Goal: Ask a question

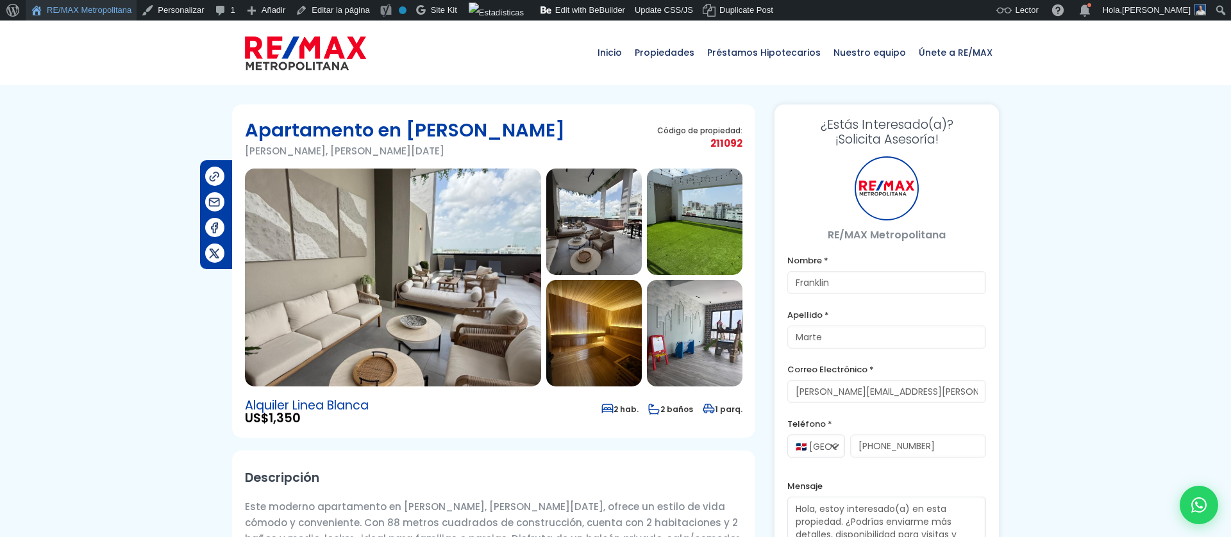
click at [110, 17] on link "RE/MAX Metropolitana" at bounding box center [81, 10] width 111 height 21
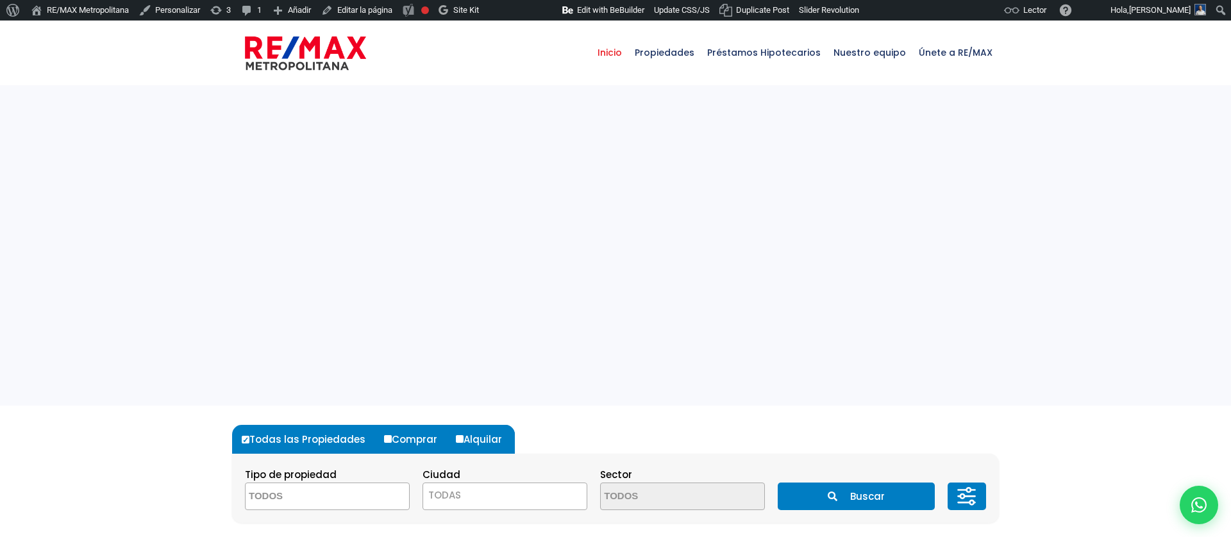
select select
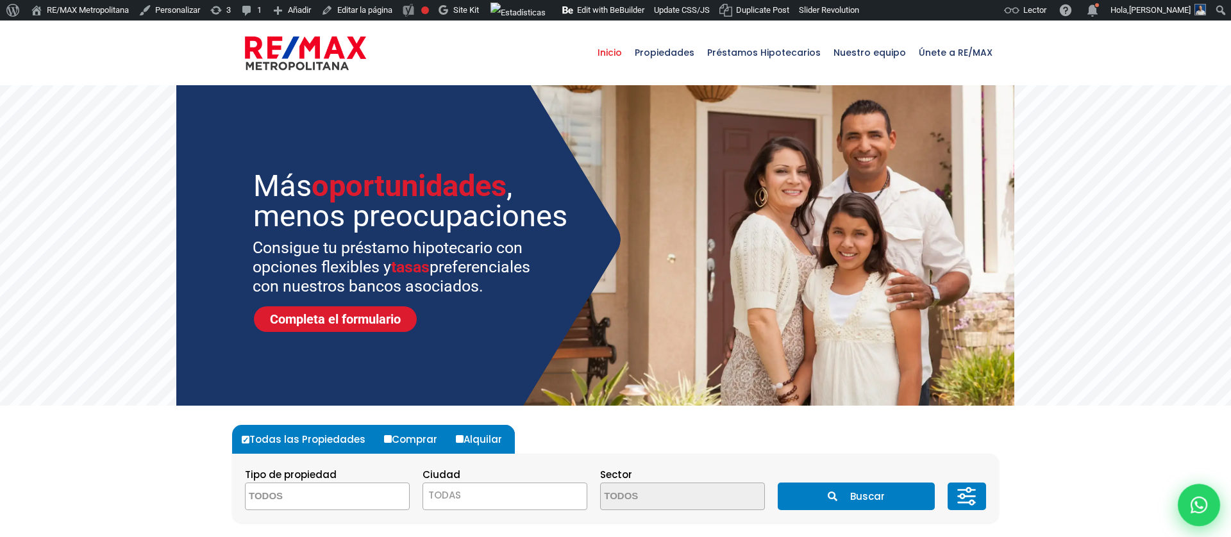
click at [1207, 505] on div at bounding box center [1199, 505] width 42 height 42
type input "Franklin"
type input "Marte"
type input "[PERSON_NAME][EMAIL_ADDRESS][PERSON_NAME][DOMAIN_NAME]"
type input "[PHONE_NUMBER]"
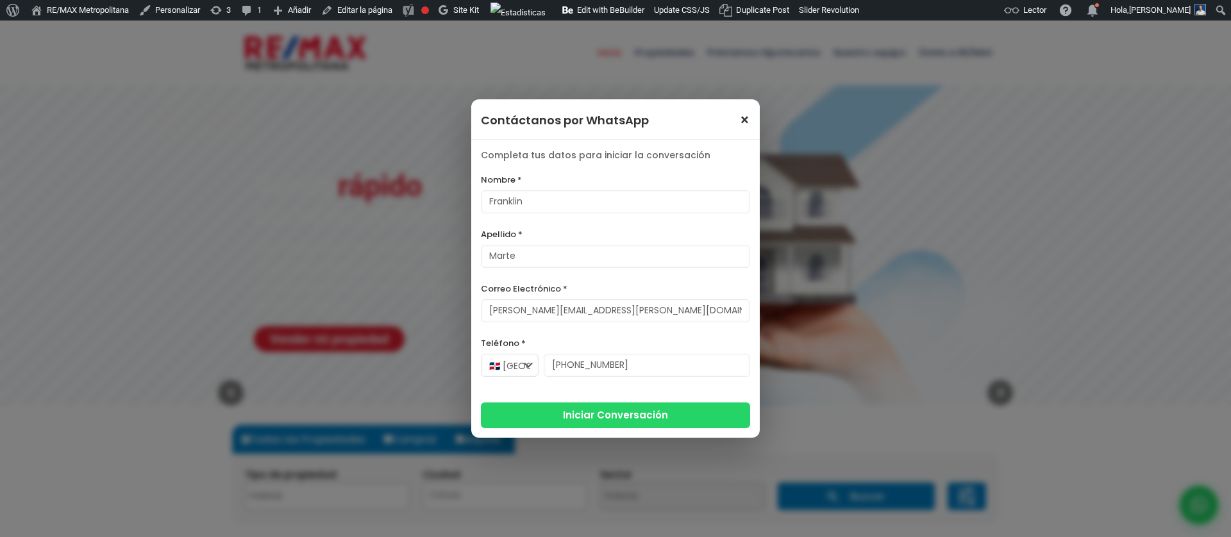
click at [744, 115] on span "×" at bounding box center [744, 120] width 11 height 15
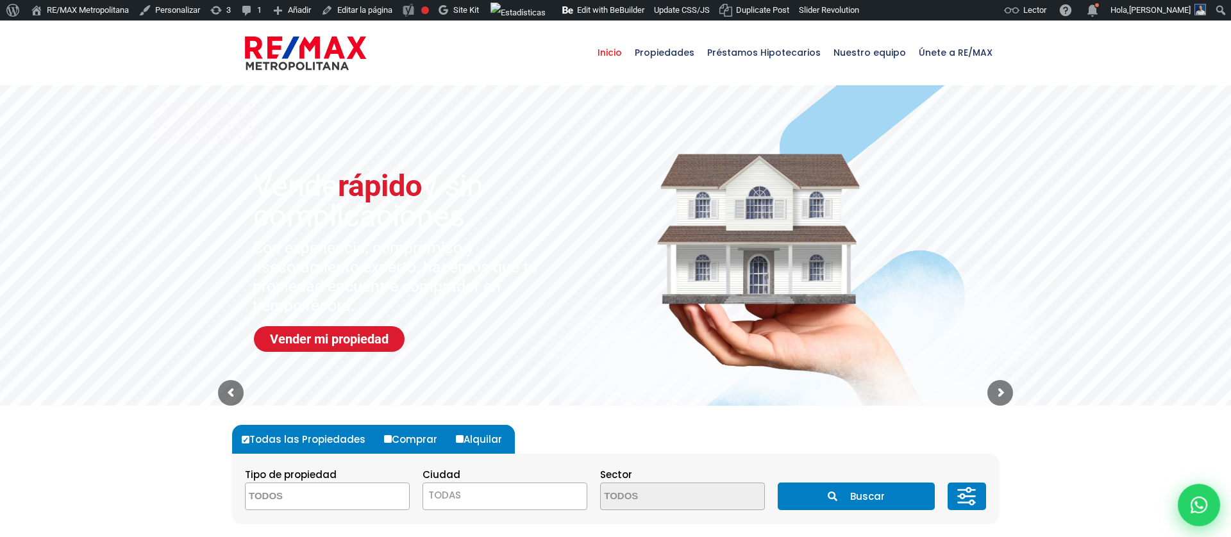
click at [1202, 503] on icon at bounding box center [1199, 505] width 17 height 17
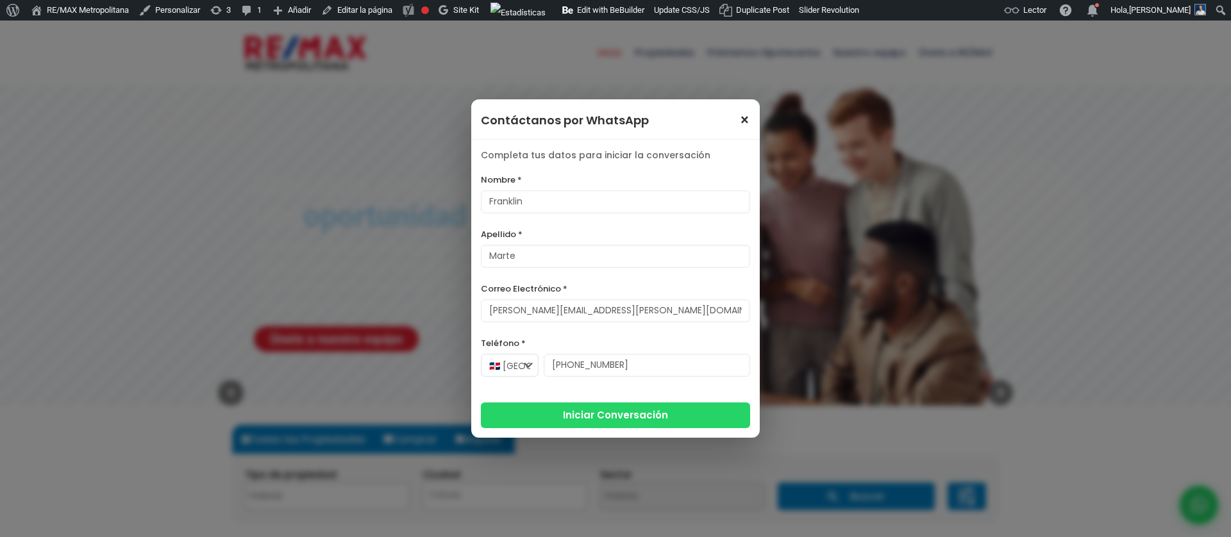
click at [743, 121] on span "×" at bounding box center [744, 120] width 11 height 15
